Goal: Task Accomplishment & Management: Manage account settings

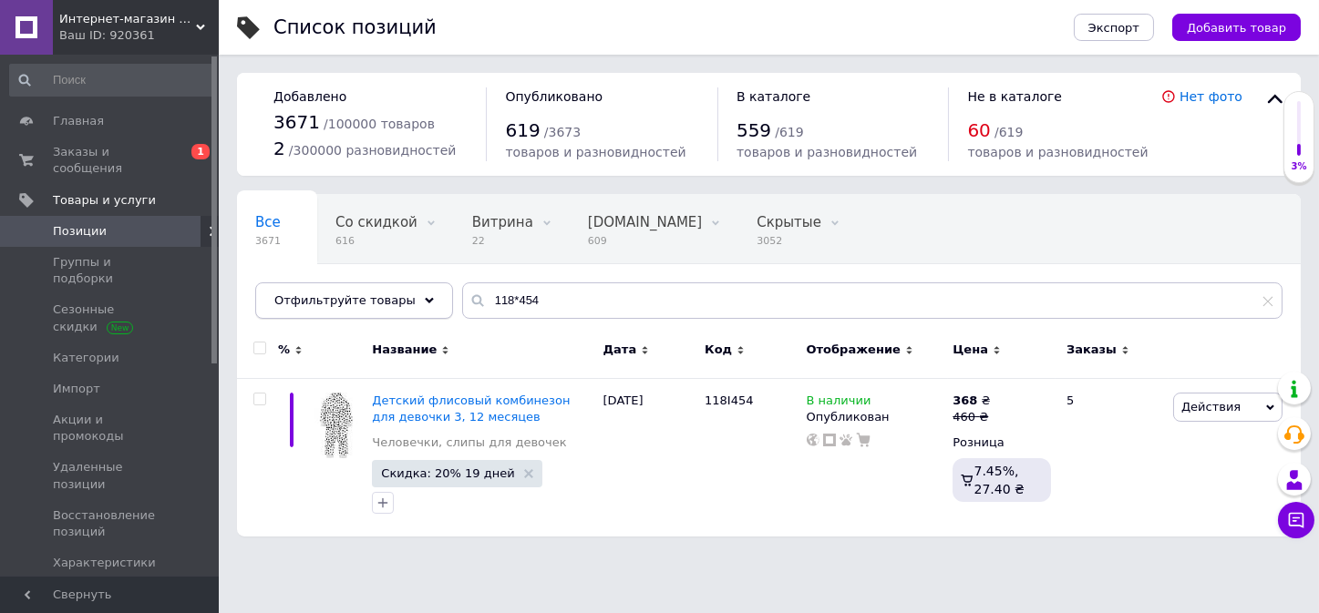
drag, startPoint x: 548, startPoint y: 295, endPoint x: 370, endPoint y: 285, distance: 178.0
click at [370, 285] on div "Отфильтруйте товары 118*454" at bounding box center [768, 300] width 1027 height 36
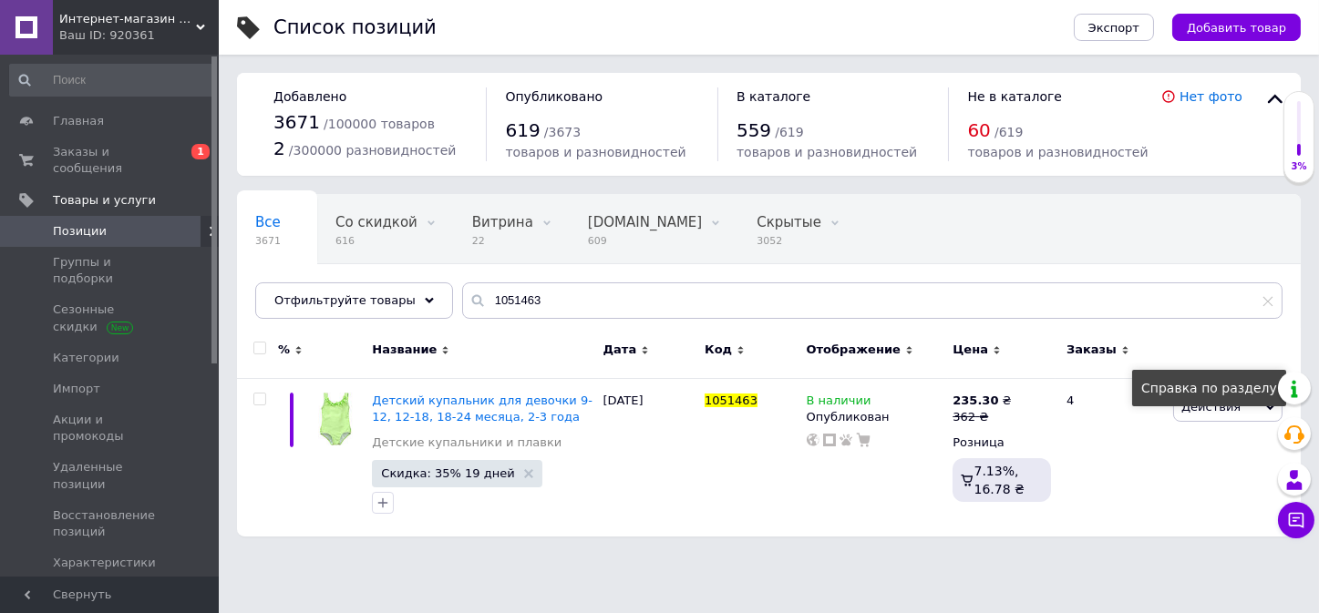
type input "1051463"
click at [1256, 405] on div "Справка по разделу" at bounding box center [1209, 388] width 154 height 36
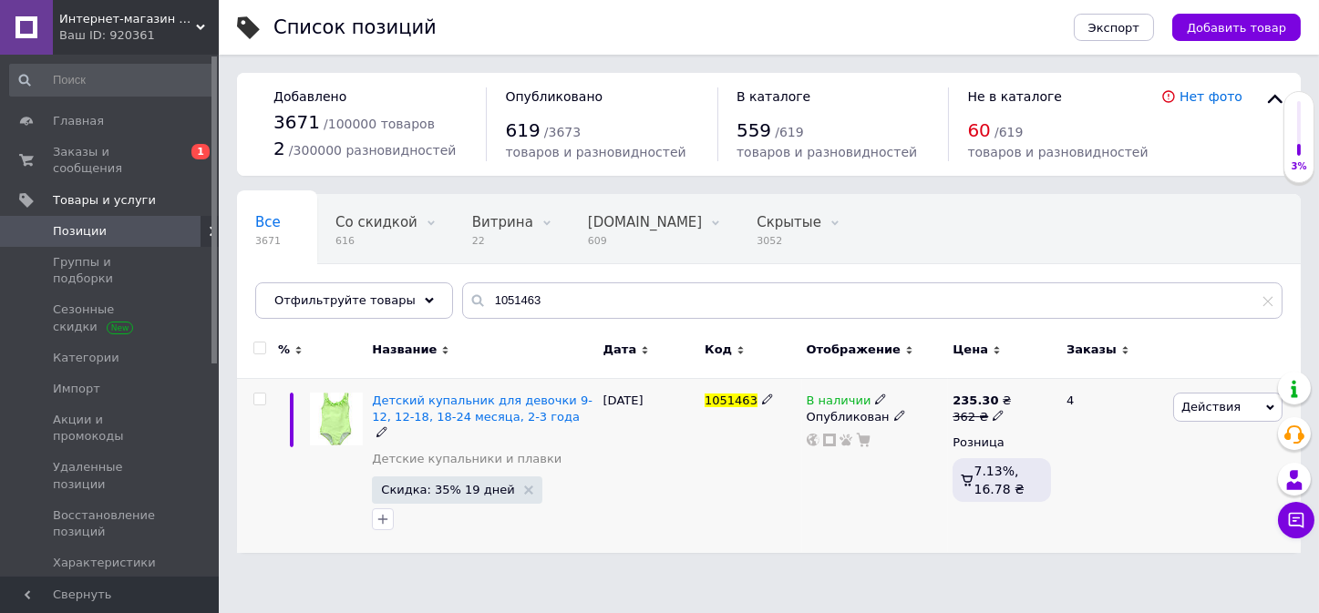
click at [1263, 407] on span "Действия" at bounding box center [1227, 407] width 109 height 29
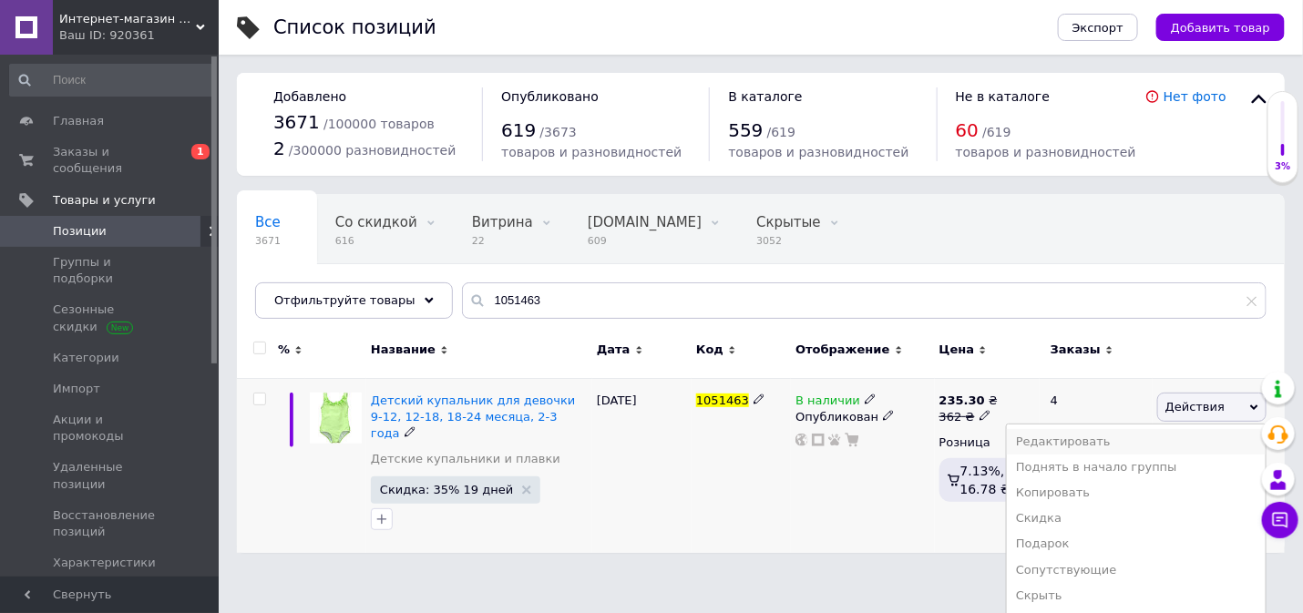
click at [1136, 440] on li "Редактировать" at bounding box center [1136, 442] width 259 height 26
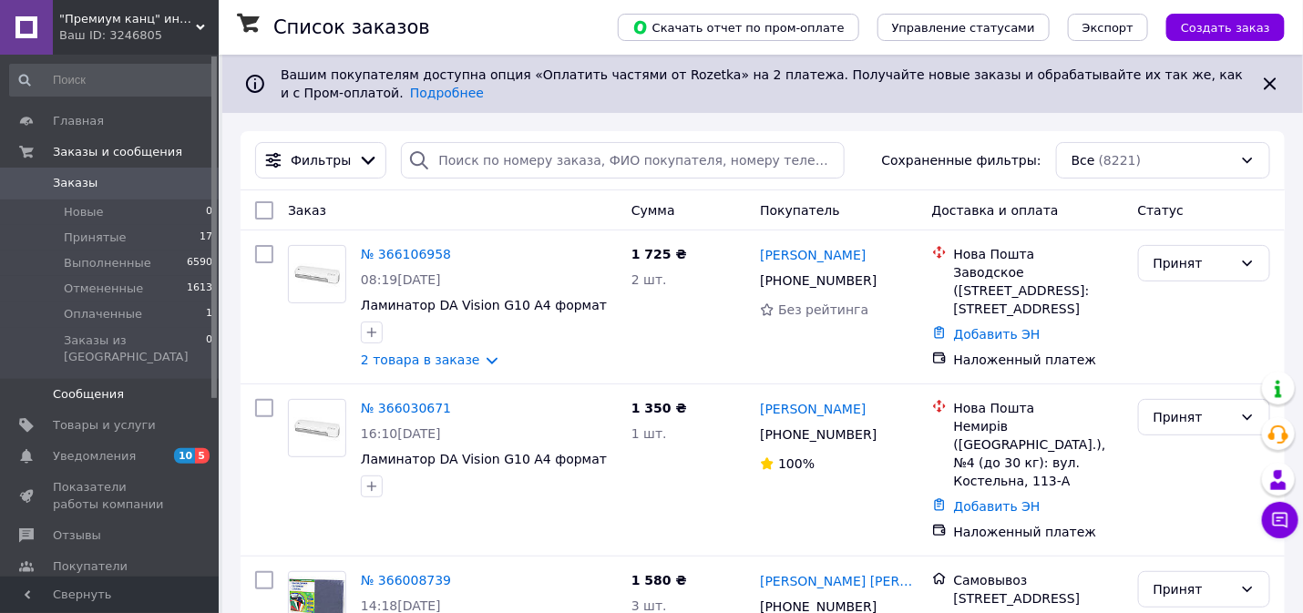
click at [109, 386] on span "Сообщения" at bounding box center [88, 394] width 71 height 16
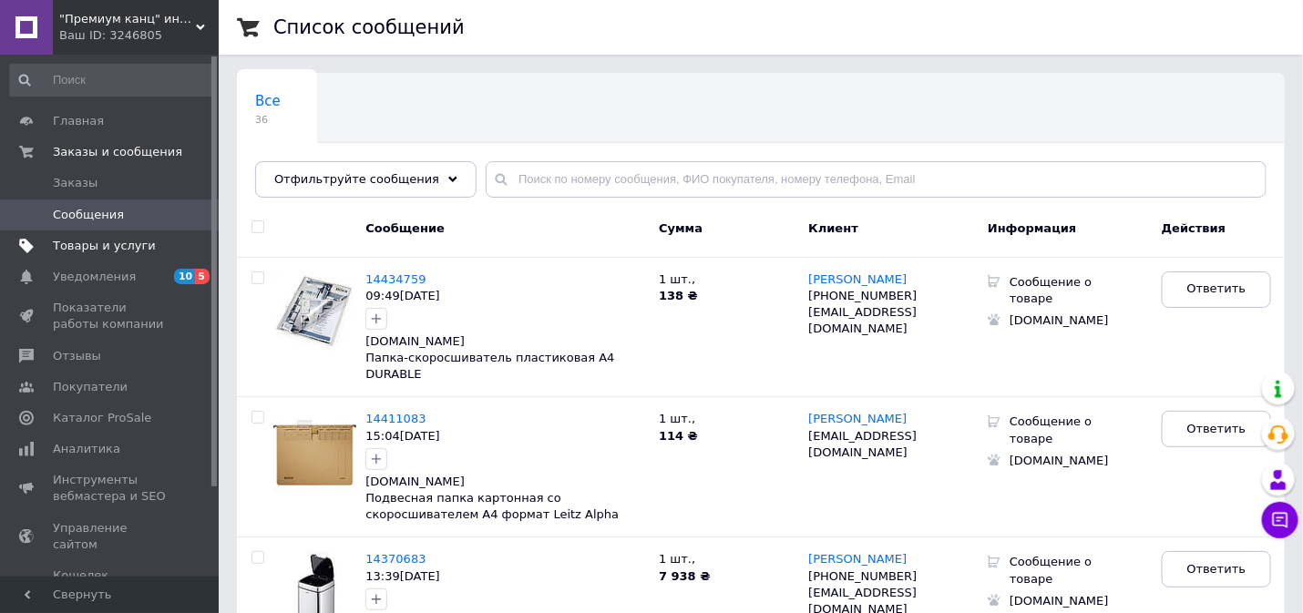
click at [100, 248] on span "Товары и услуги" at bounding box center [104, 246] width 103 height 16
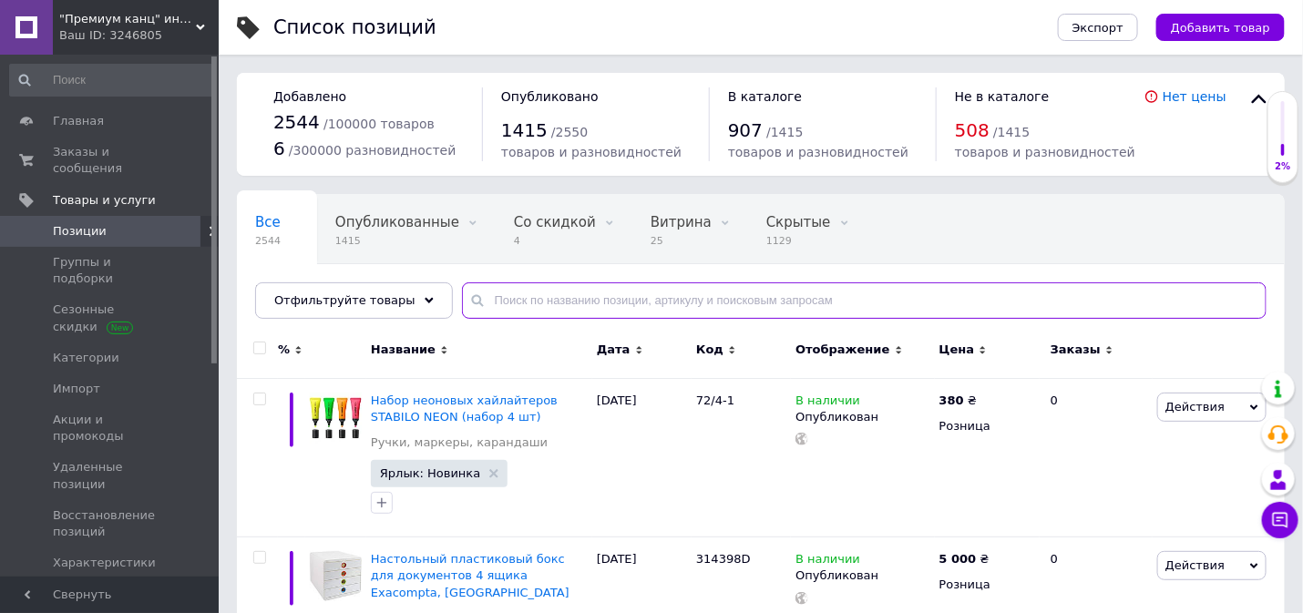
click at [545, 297] on input "text" at bounding box center [864, 300] width 805 height 36
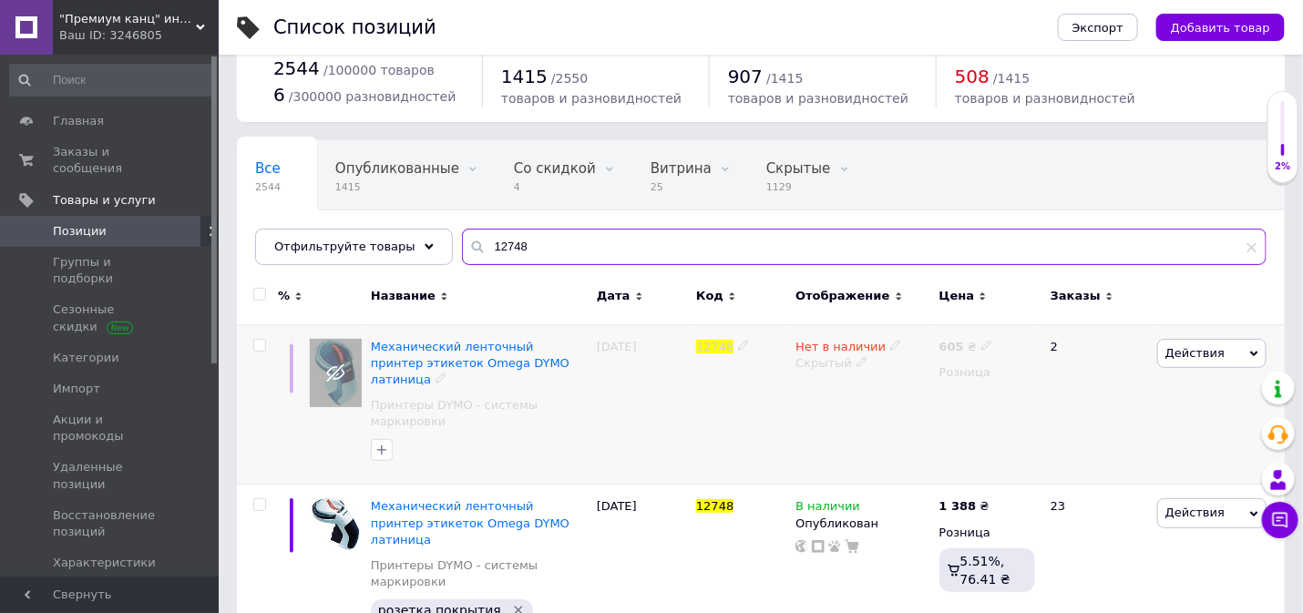
scroll to position [98, 0]
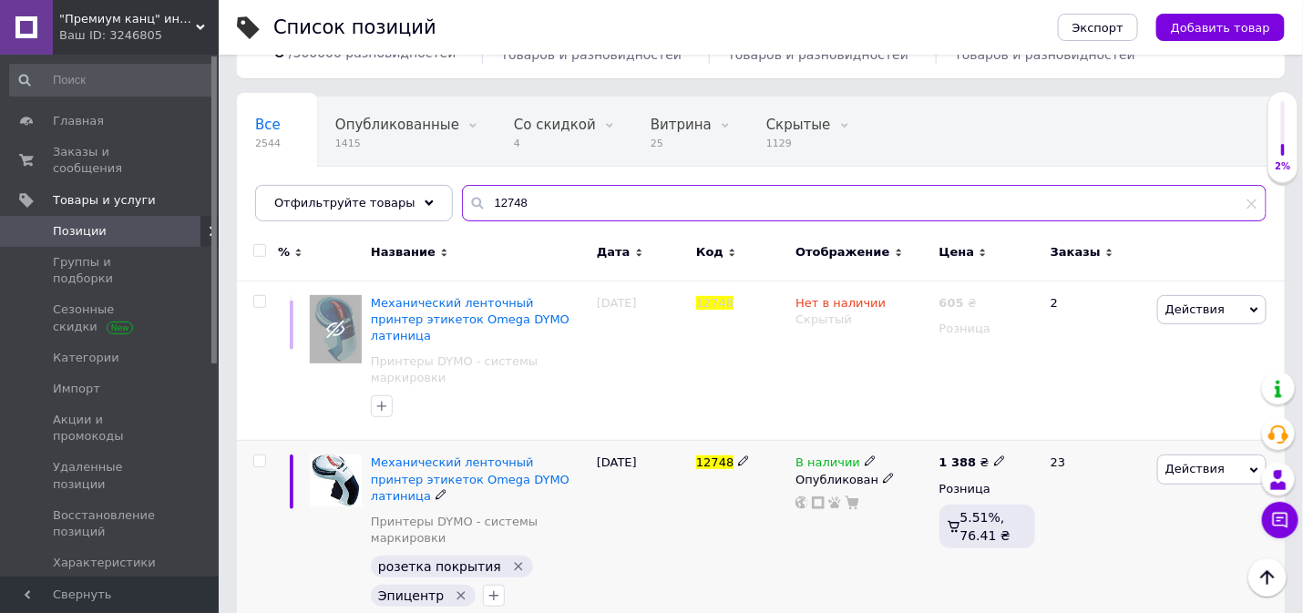
type input "12748"
click at [865, 457] on use at bounding box center [870, 462] width 10 height 10
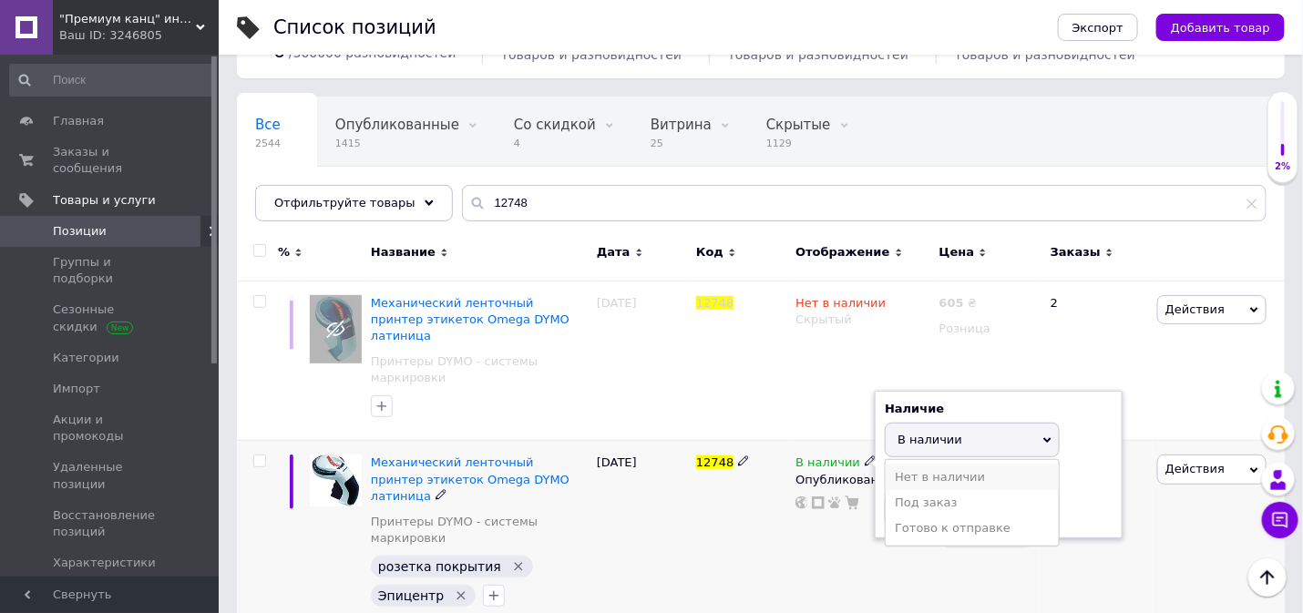
click at [904, 465] on li "Нет в наличии" at bounding box center [972, 478] width 173 height 26
click at [811, 497] on div at bounding box center [818, 503] width 16 height 13
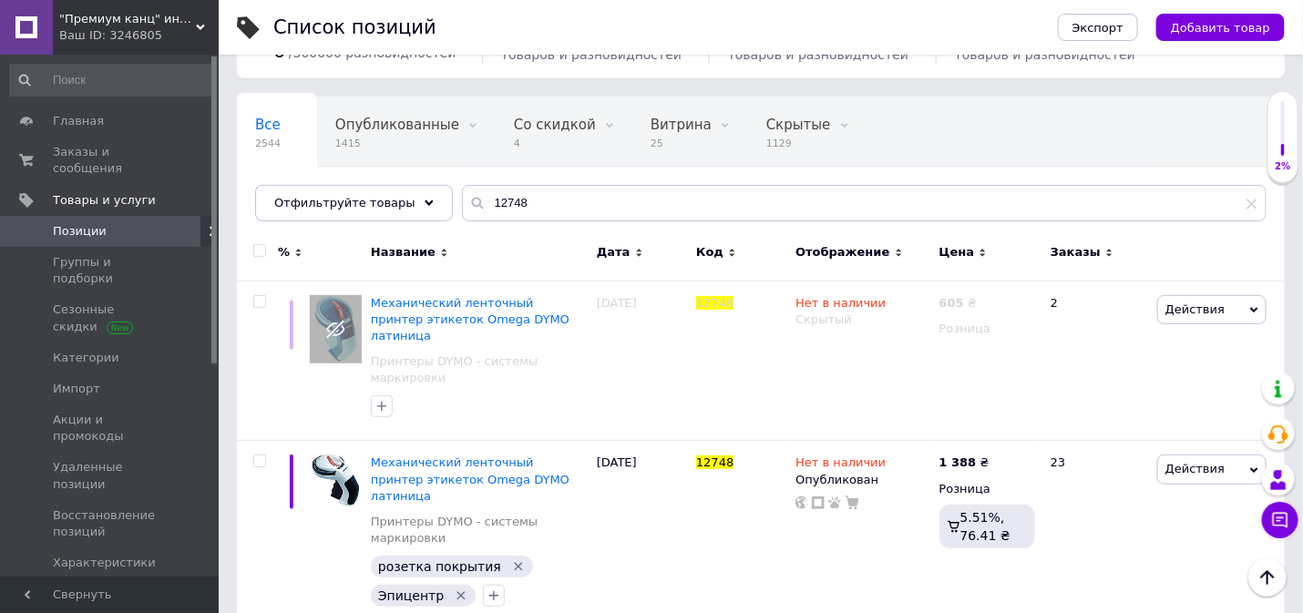
click at [132, 15] on span ""Премиум канц" интернет магазин" at bounding box center [127, 19] width 137 height 16
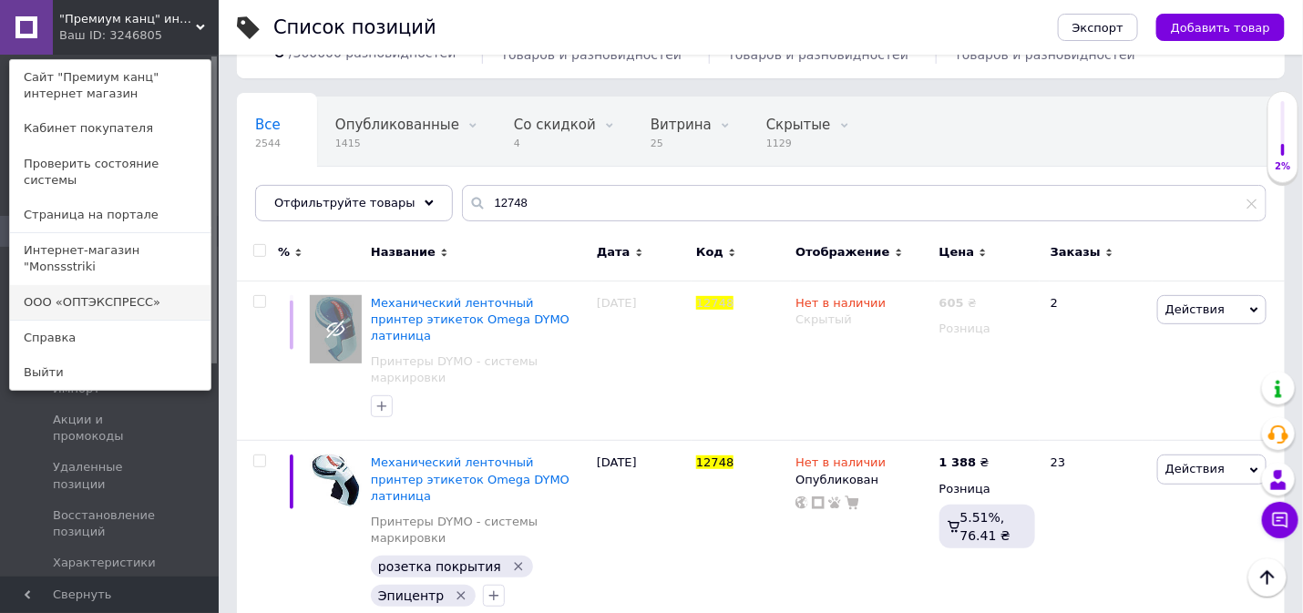
click at [125, 285] on link "ООО «ОПТЭКСПРЕСС»" at bounding box center [110, 302] width 200 height 35
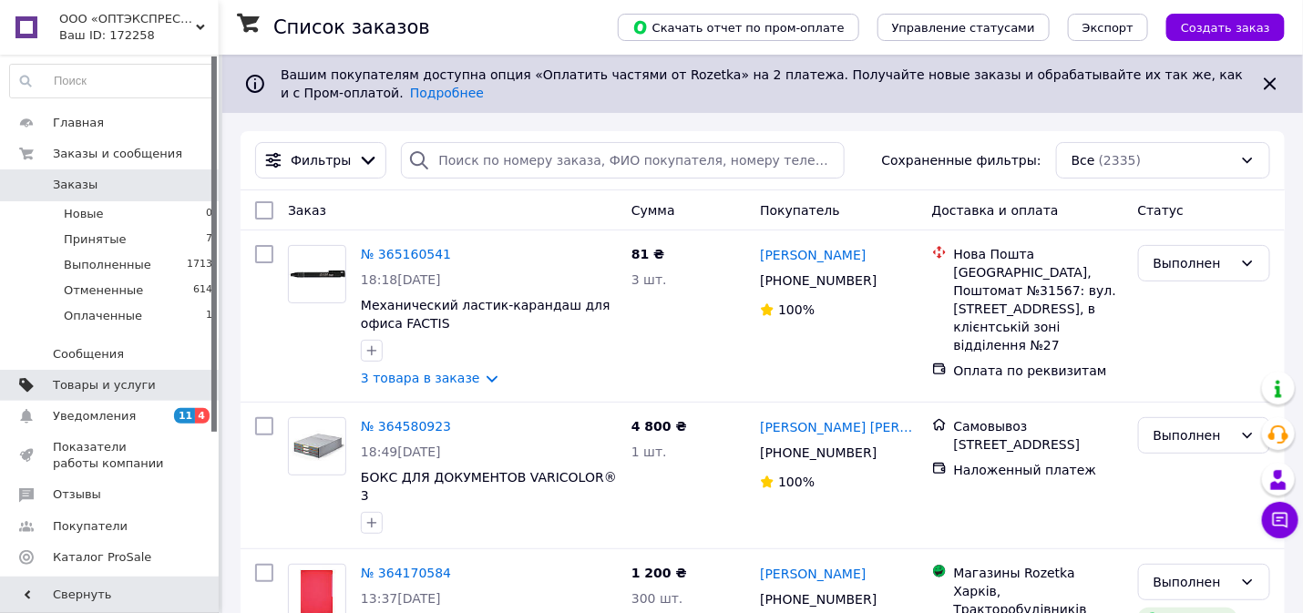
click at [115, 378] on span "Товары и услуги" at bounding box center [104, 385] width 103 height 16
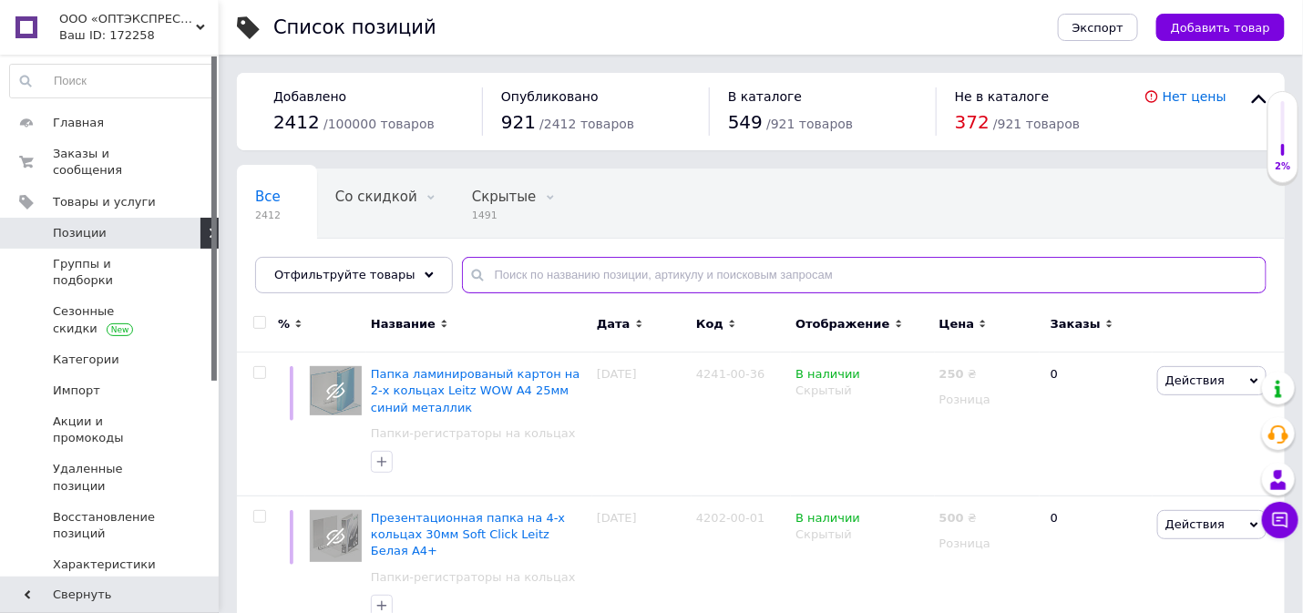
click at [484, 275] on input "text" at bounding box center [864, 275] width 805 height 36
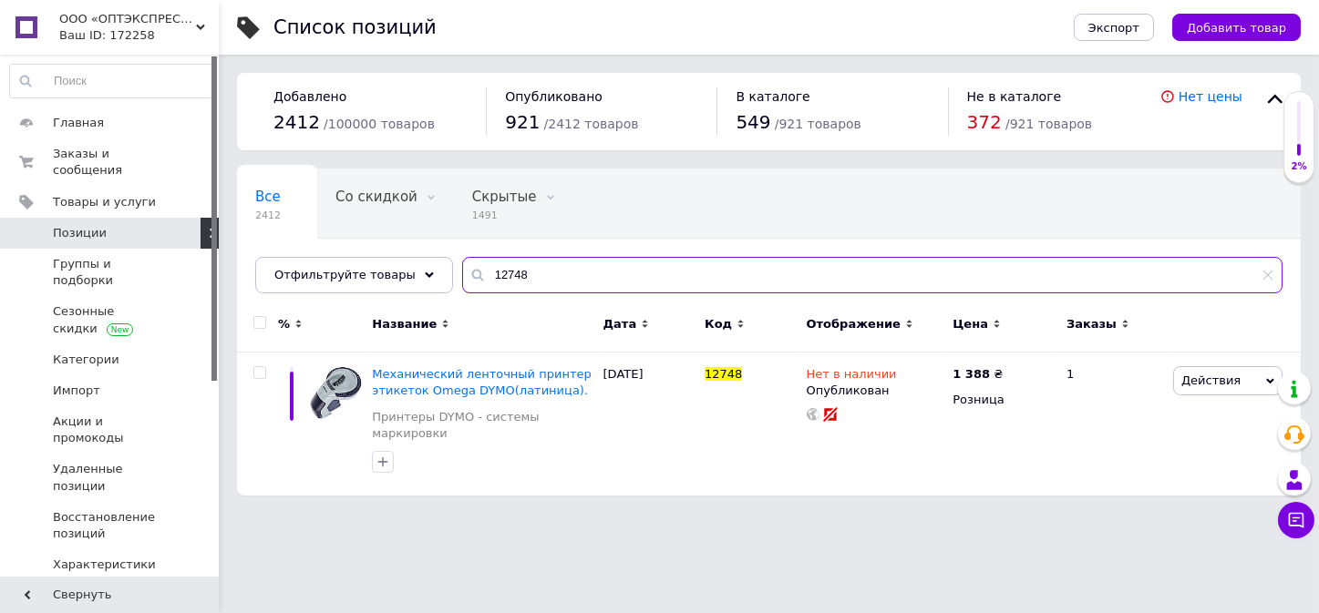
type input "12748"
click at [118, 25] on span "ООО «ОПТЭКСПРЕСС»" at bounding box center [127, 19] width 137 height 16
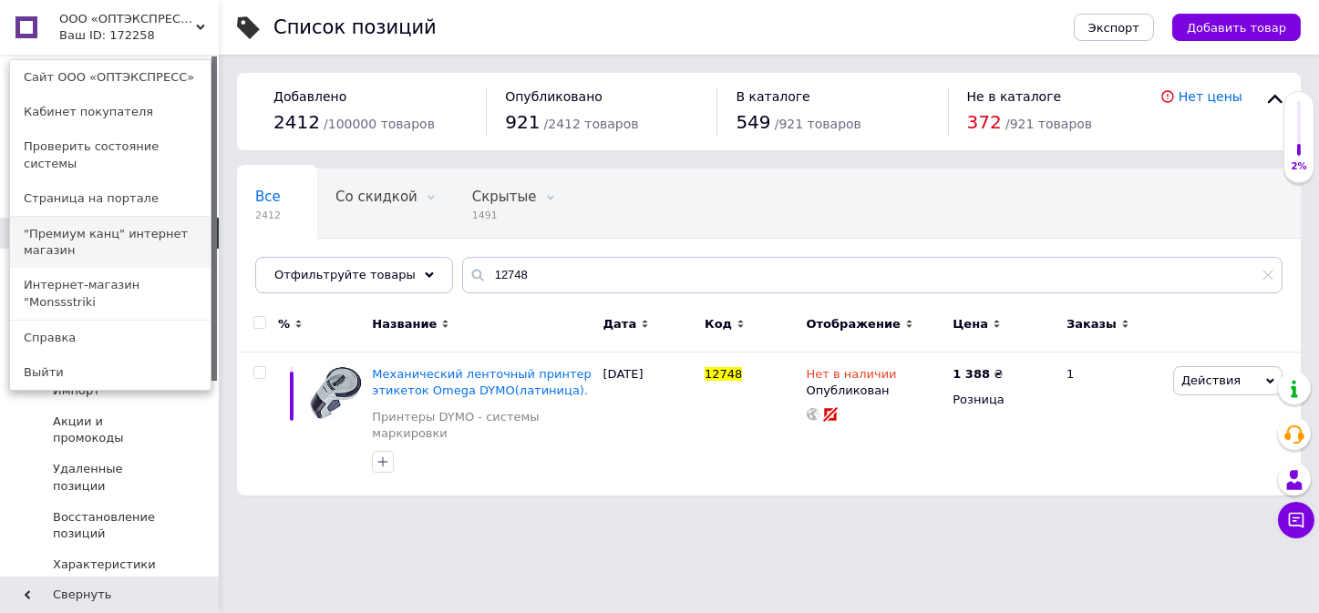
click at [126, 217] on link ""Премиум канц" интернет магазин" at bounding box center [110, 242] width 200 height 51
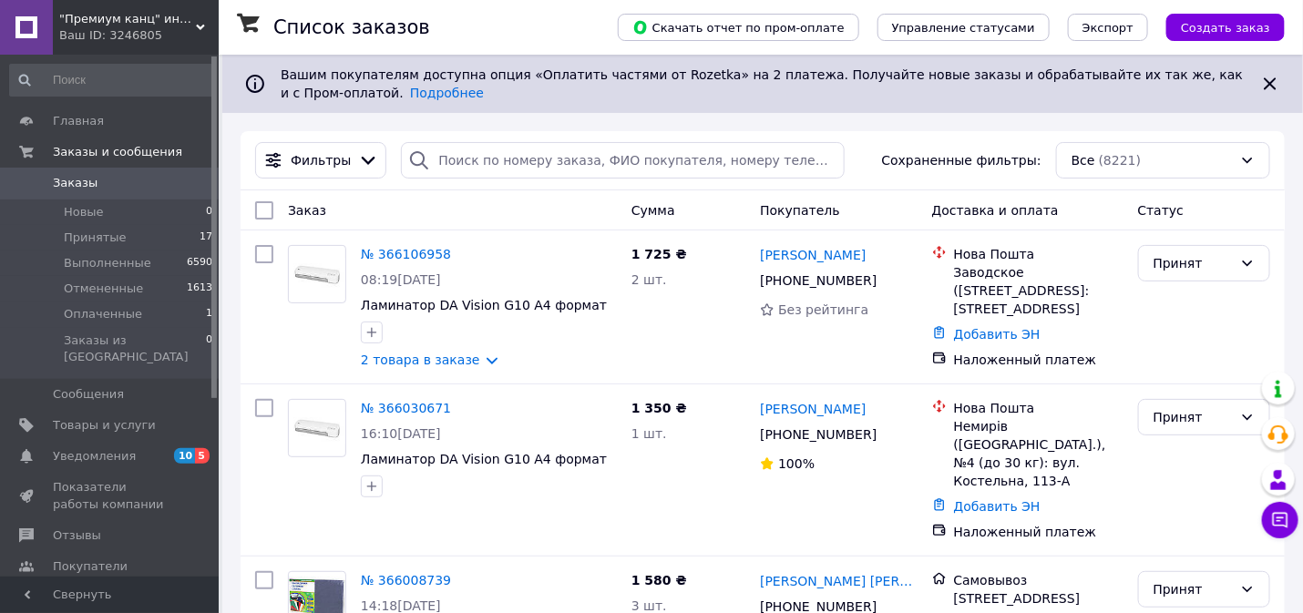
click at [120, 35] on div "Ваш ID: 3246805" at bounding box center [138, 35] width 159 height 16
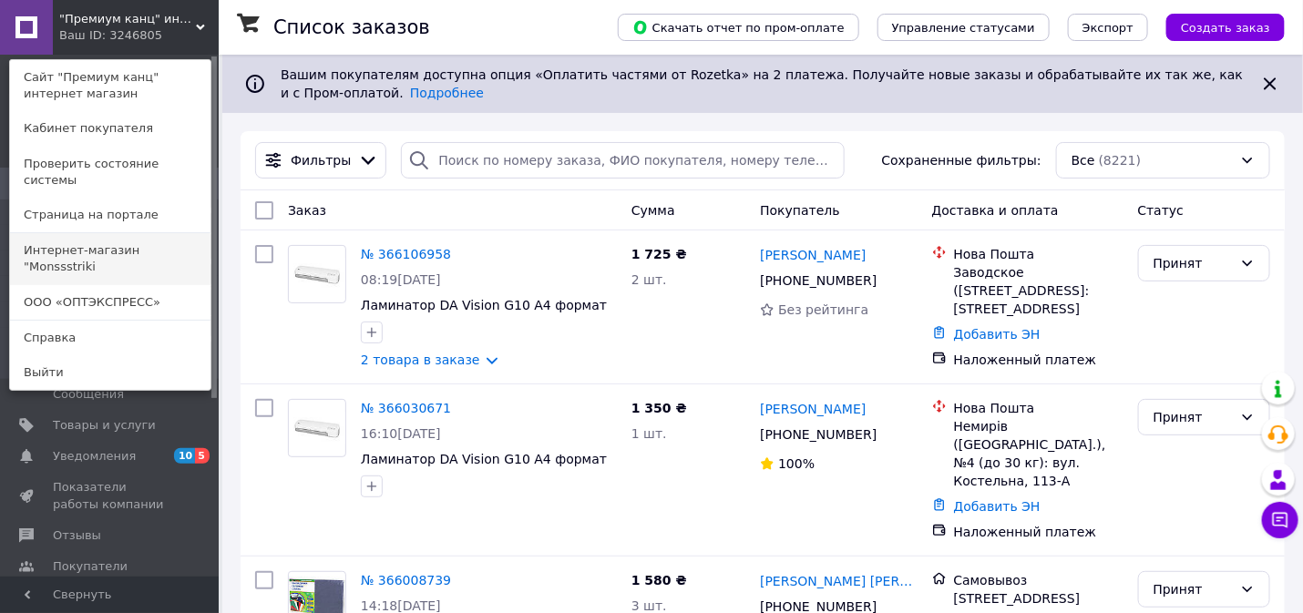
click at [118, 233] on link "Интернет-магазин "Monssstriki" at bounding box center [110, 258] width 200 height 51
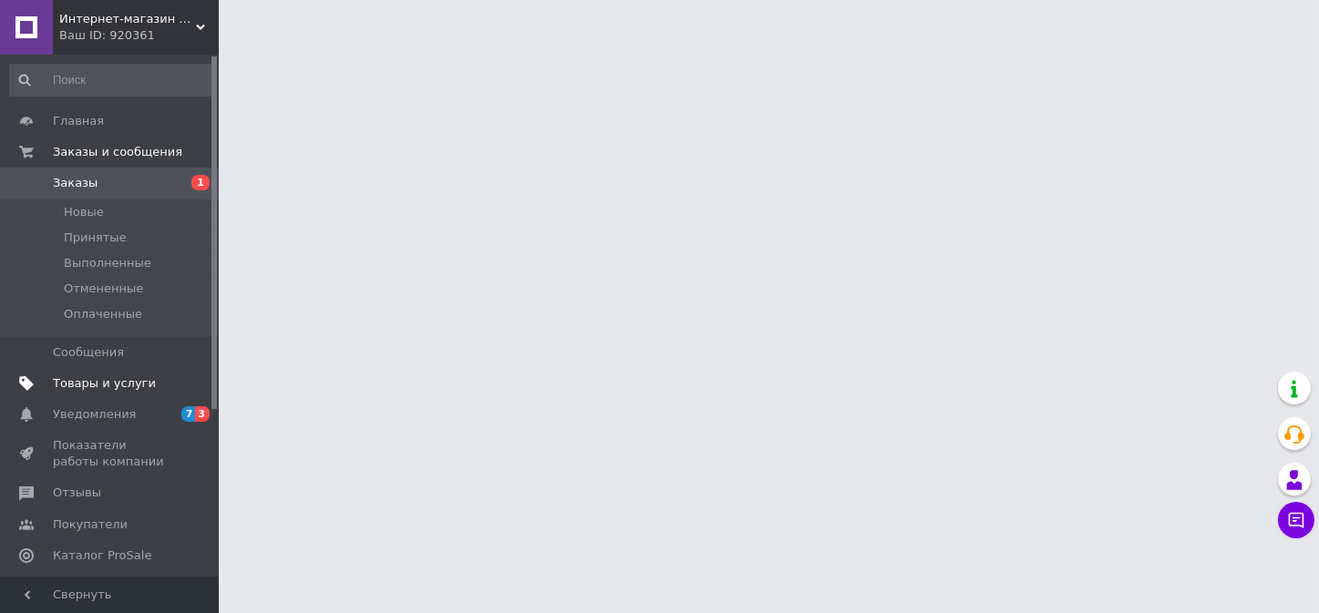
click at [106, 377] on span "Товары и услуги" at bounding box center [104, 383] width 103 height 16
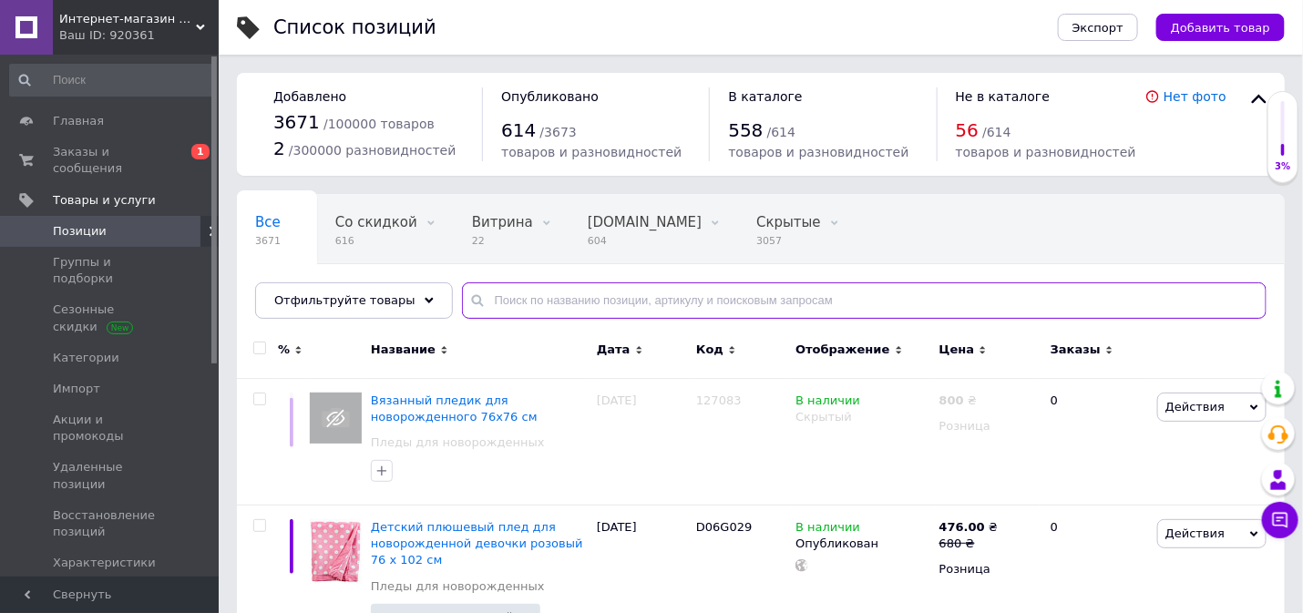
click at [517, 287] on input "text" at bounding box center [864, 300] width 805 height 36
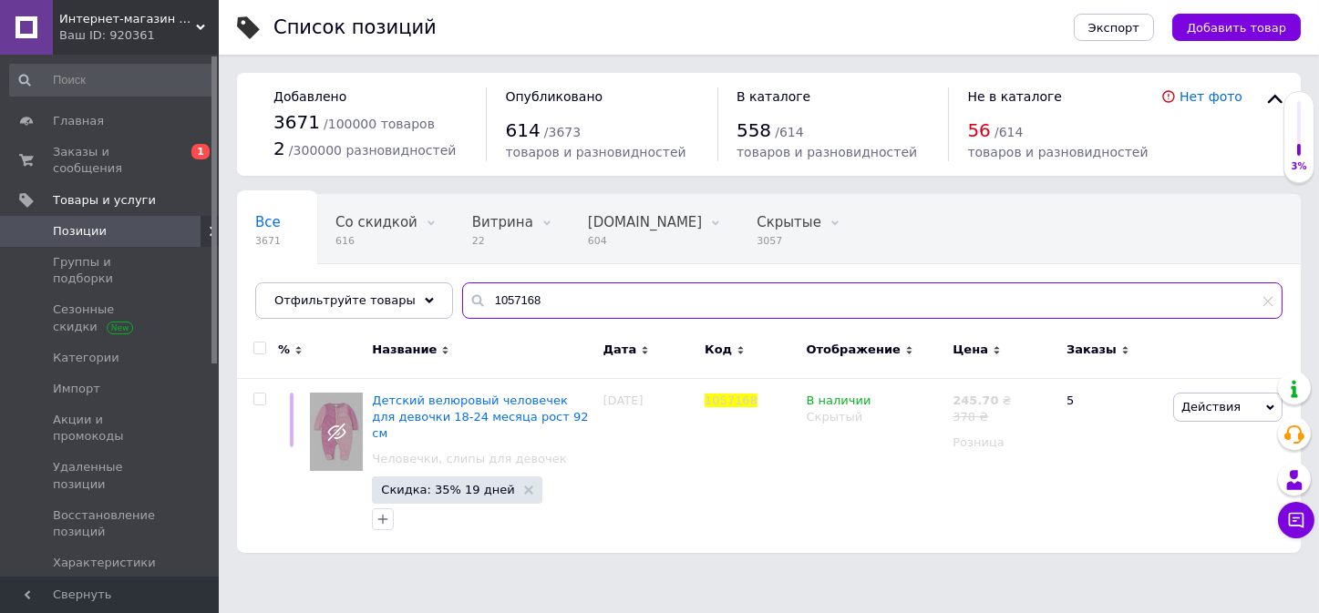
type input "1057168"
click at [90, 20] on span "Интернет-магазин "Monssstriki" at bounding box center [127, 19] width 137 height 16
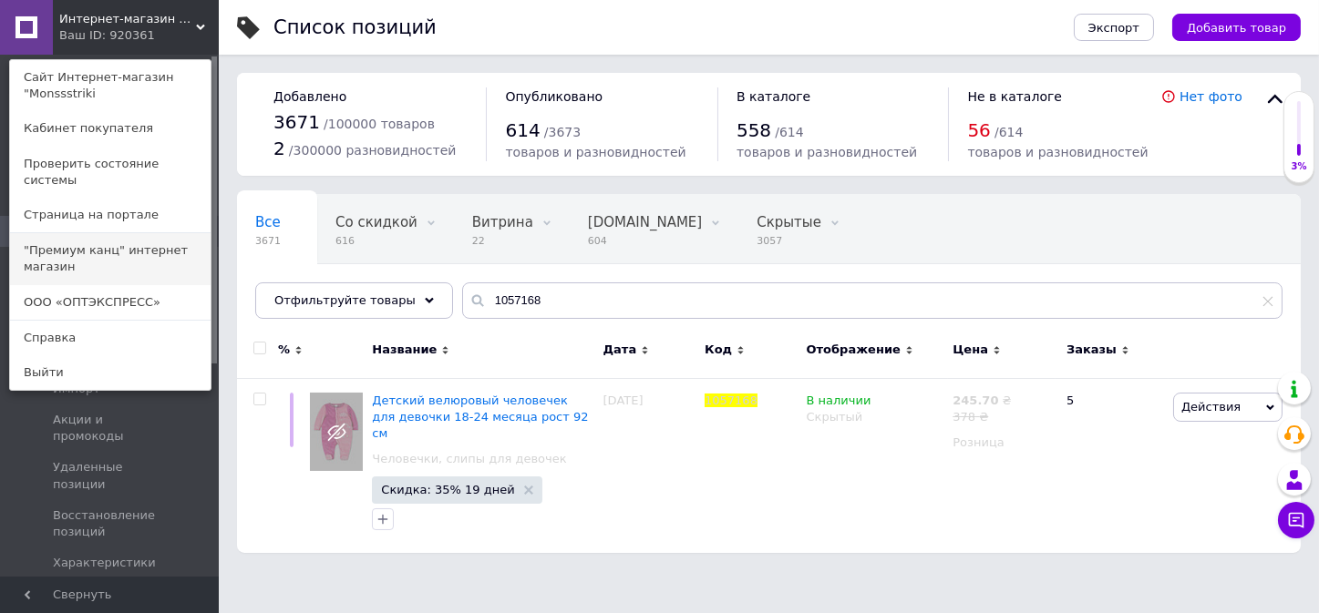
click at [128, 233] on link ""Премиум канц" интернет магазин" at bounding box center [110, 258] width 200 height 51
